Goal: Task Accomplishment & Management: Manage account settings

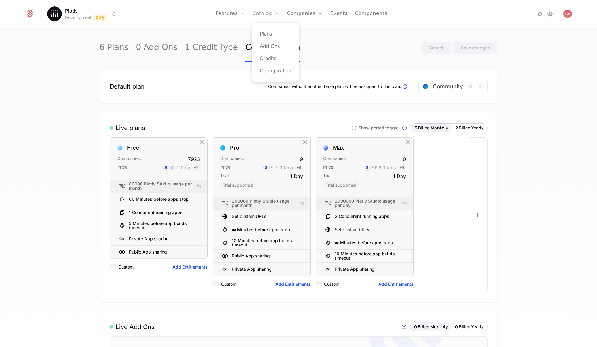
click at [273, 15] on link "Catalog" at bounding box center [266, 14] width 27 height 28
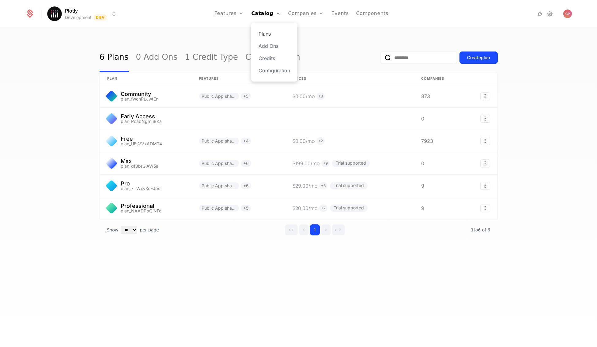
click at [270, 34] on link "Plans" at bounding box center [275, 33] width 32 height 7
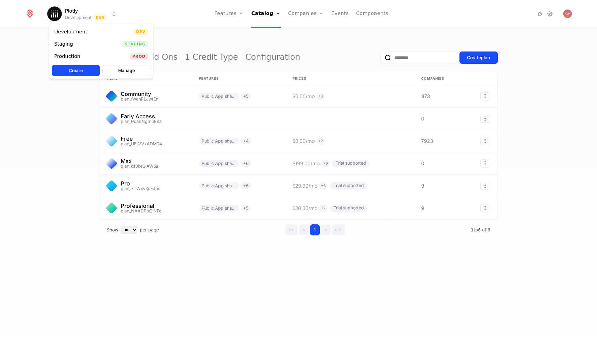
click at [117, 17] on html "Plotly Development Dev Features Features Flags Catalog Plans Add Ons Credits Co…" at bounding box center [298, 173] width 597 height 347
click at [88, 42] on div "Staging Staging" at bounding box center [101, 44] width 104 height 12
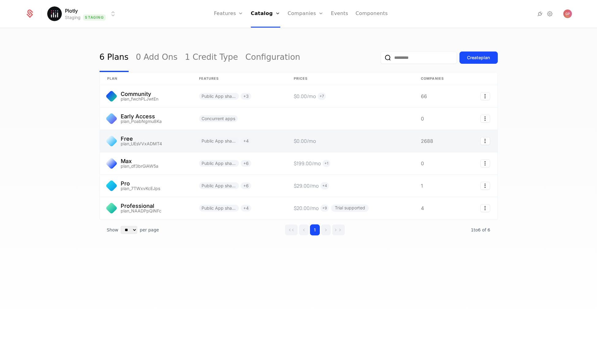
click at [171, 144] on link at bounding box center [146, 141] width 92 height 22
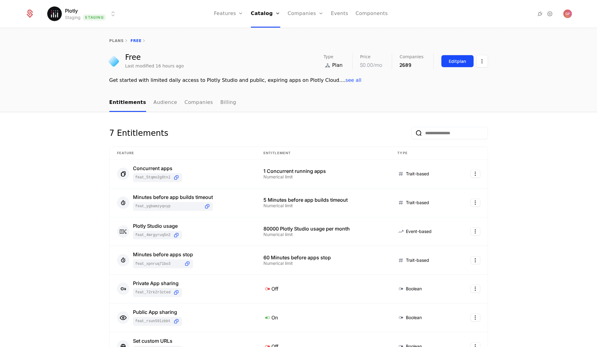
click at [453, 64] on div "Edit plan" at bounding box center [457, 61] width 17 height 6
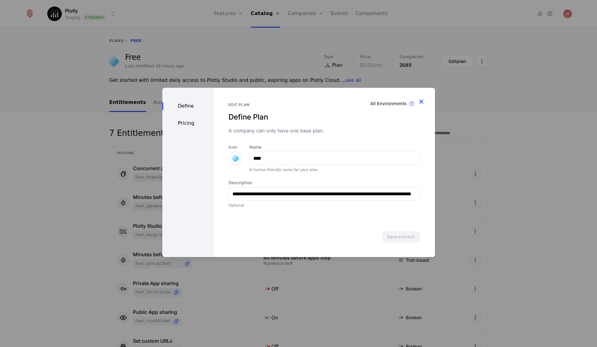
click at [423, 104] on icon "button" at bounding box center [422, 101] width 8 height 8
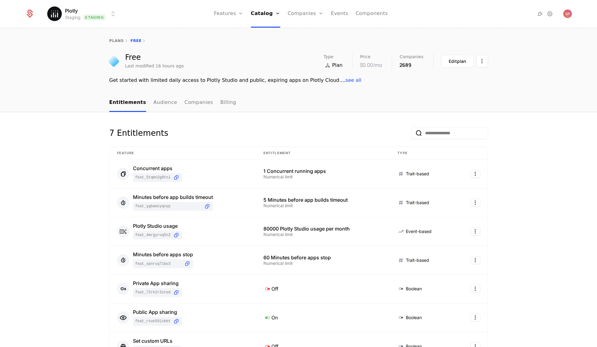
click at [86, 67] on div "Free Last modified 16 hours ago Type Plan Price $0.00 /mo Companies 2689 Edit p…" at bounding box center [298, 68] width 597 height 31
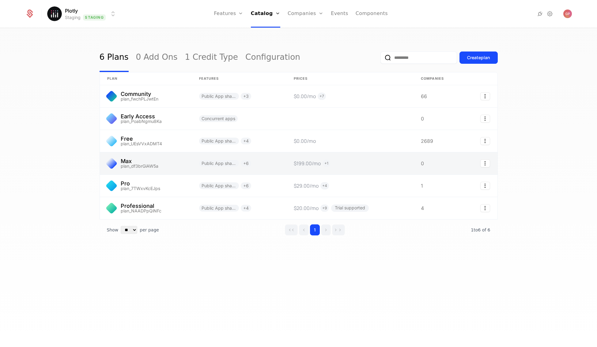
click at [170, 167] on link at bounding box center [146, 163] width 92 height 22
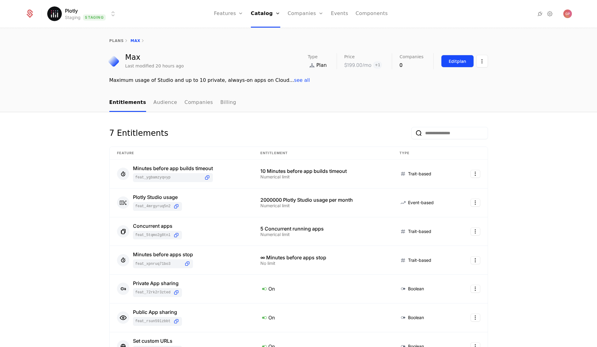
click at [449, 62] on div "Edit plan" at bounding box center [457, 61] width 17 height 6
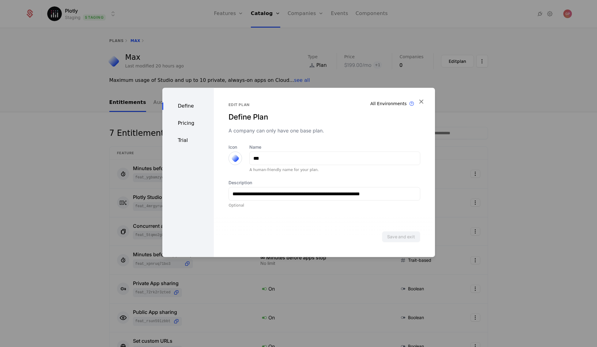
click at [180, 135] on div "Define Pricing Trial" at bounding box center [188, 172] width 52 height 169
drag, startPoint x: 182, startPoint y: 139, endPoint x: 196, endPoint y: 142, distance: 14.6
click at [182, 139] on div "Trial" at bounding box center [188, 140] width 52 height 7
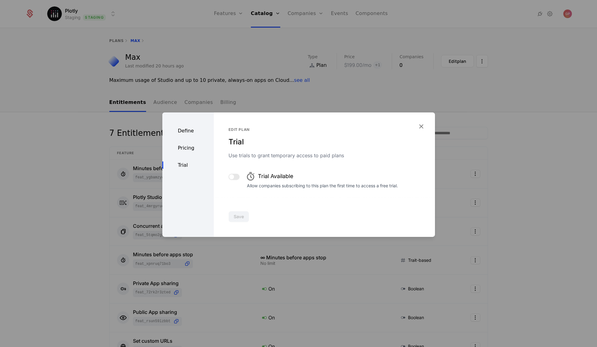
click at [230, 176] on span "button" at bounding box center [231, 176] width 5 height 5
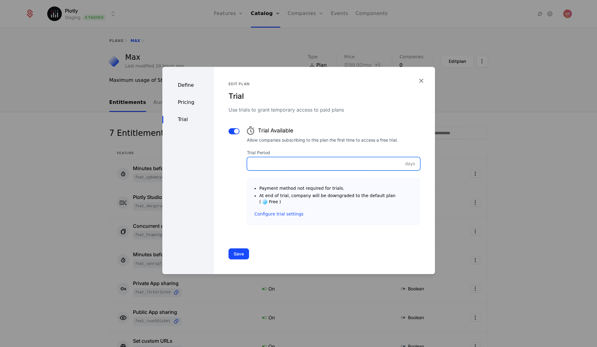
click at [276, 170] on input "Trial Period" at bounding box center [333, 163] width 173 height 13
type input "*"
click at [243, 256] on button "Save" at bounding box center [239, 253] width 21 height 11
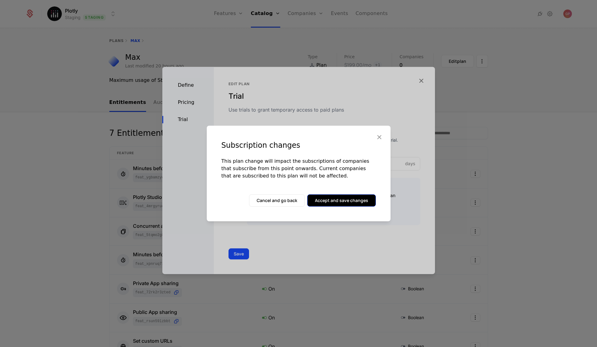
click at [354, 200] on button "Accept and save changes" at bounding box center [341, 200] width 69 height 12
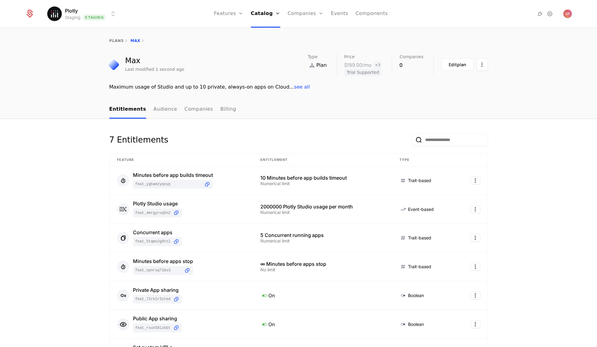
click at [109, 15] on html "Plotly Staging Staging Features Features Flags Catalog Plans Add Ons Credits Co…" at bounding box center [298, 173] width 597 height 347
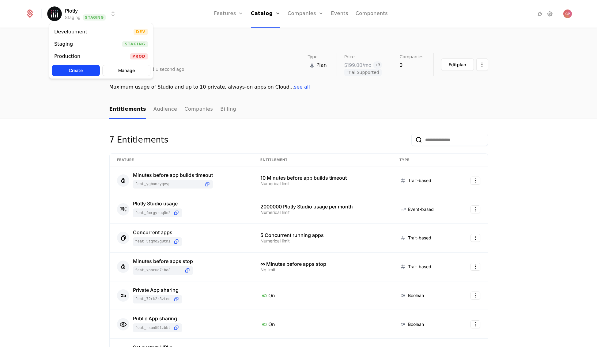
drag, startPoint x: 197, startPoint y: 24, endPoint x: 50, endPoint y: 2, distance: 148.5
click at [197, 24] on html "Plotly Staging Staging Features Features Flags Catalog Plans Add Ons Credits Co…" at bounding box center [298, 173] width 597 height 347
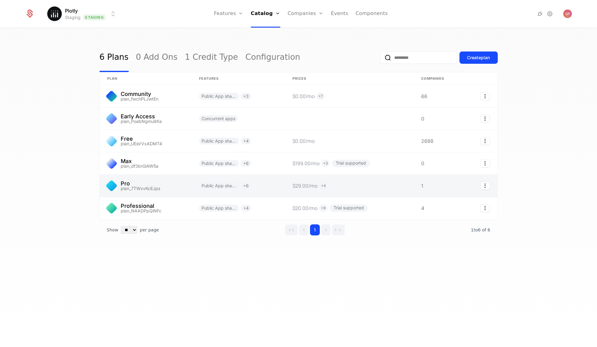
click at [153, 182] on link at bounding box center [146, 186] width 92 height 22
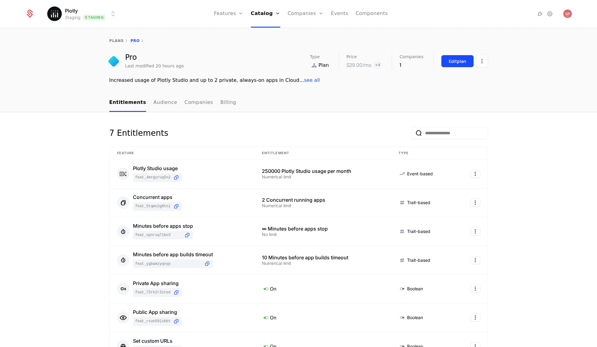
click at [453, 61] on div "Edit plan" at bounding box center [457, 61] width 17 height 6
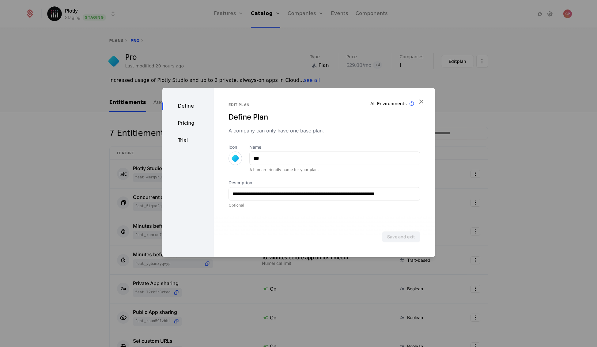
click at [191, 136] on div "Define Pricing Trial" at bounding box center [188, 172] width 52 height 169
drag, startPoint x: 197, startPoint y: 148, endPoint x: 185, endPoint y: 144, distance: 11.9
click at [196, 148] on div "Define Pricing Trial" at bounding box center [188, 172] width 52 height 169
drag, startPoint x: 183, startPoint y: 143, endPoint x: 189, endPoint y: 142, distance: 6.5
click at [183, 143] on div "Trial" at bounding box center [188, 140] width 52 height 7
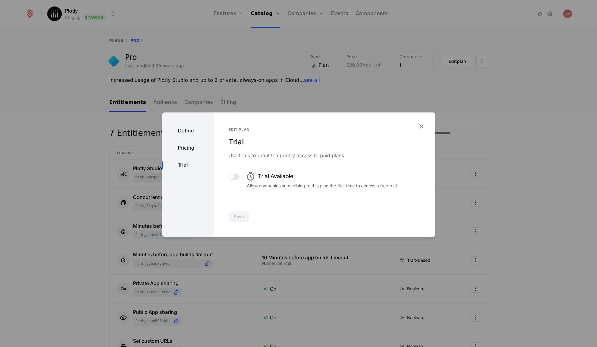
click at [225, 177] on div "Edit plan Trial Use trials to grant temporary access to paid plans Trial Availa…" at bounding box center [324, 174] width 221 height 124
click at [232, 177] on span "button" at bounding box center [231, 176] width 5 height 5
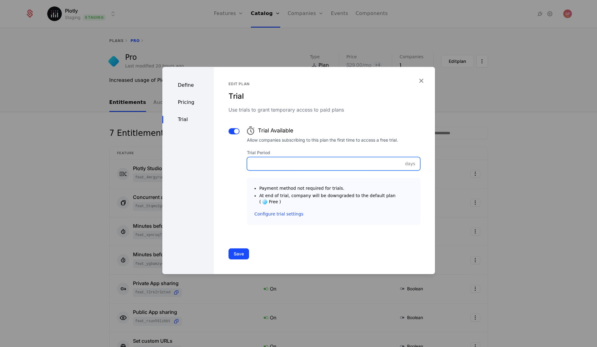
click at [303, 165] on input "Trial Period" at bounding box center [333, 163] width 173 height 13
type input "*"
click at [242, 252] on button "Save" at bounding box center [239, 253] width 21 height 11
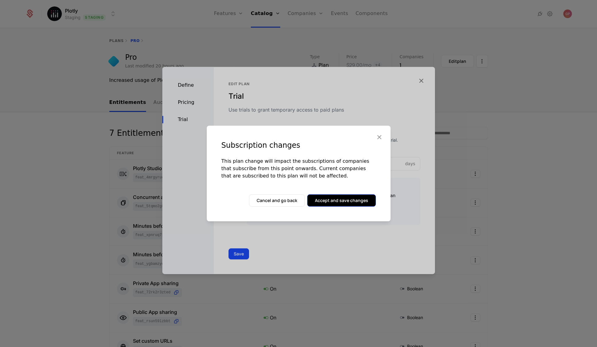
click at [338, 201] on button "Accept and save changes" at bounding box center [341, 200] width 69 height 12
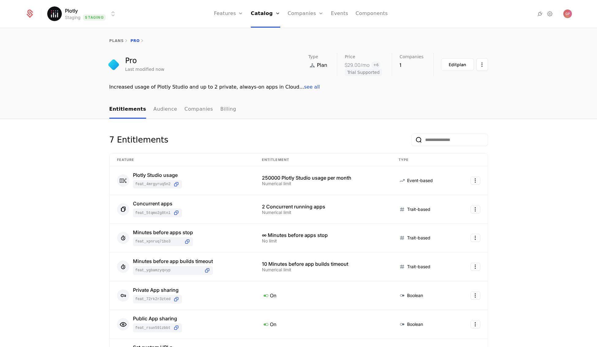
click at [112, 16] on html "Plotly Staging Staging Features Features Flags Catalog Plans Add Ons Credits Co…" at bounding box center [298, 173] width 597 height 347
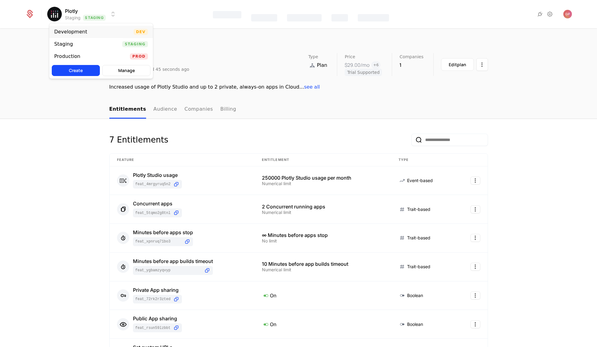
click at [69, 33] on div "Development" at bounding box center [70, 31] width 33 height 5
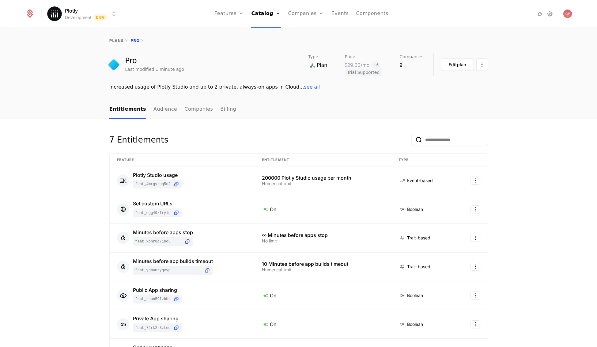
click at [109, 17] on html "Plotly Development Dev Features Features Flags Catalog Plans Add Ons Credits Co…" at bounding box center [298, 173] width 597 height 347
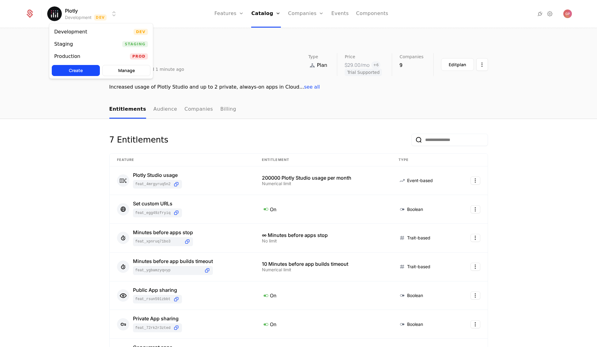
click at [215, 34] on html "Plotly Development Dev Features Features Flags Catalog Plans Add Ons Credits Co…" at bounding box center [298, 173] width 597 height 347
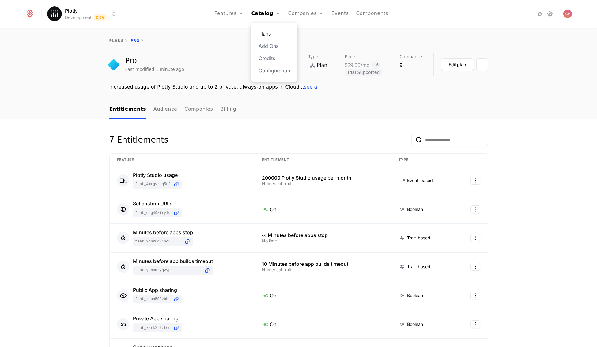
click at [269, 36] on link "Plans" at bounding box center [275, 33] width 32 height 7
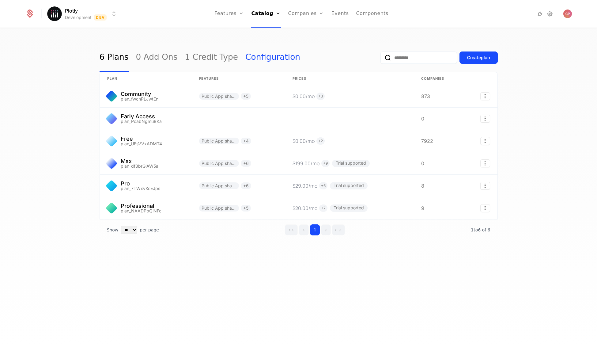
click at [261, 54] on link "Configuration" at bounding box center [273, 57] width 55 height 29
